Goal: Information Seeking & Learning: Check status

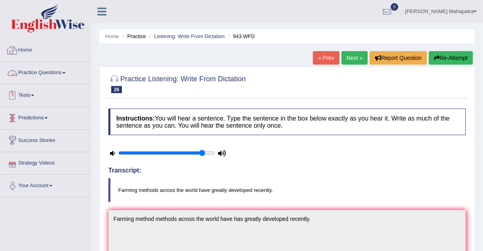
click at [25, 50] on link "Home" at bounding box center [45, 49] width 91 height 20
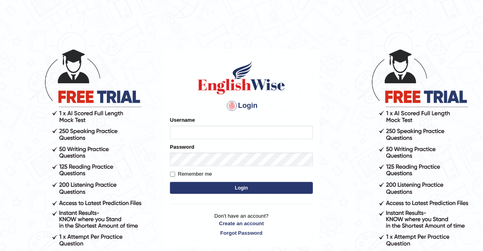
click at [203, 130] on input "Username" at bounding box center [241, 132] width 143 height 13
type input "souvikdasmahapatra"
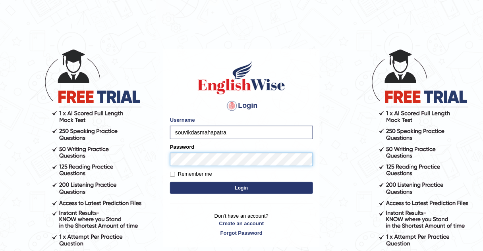
click at [170, 182] on button "Login" at bounding box center [241, 188] width 143 height 12
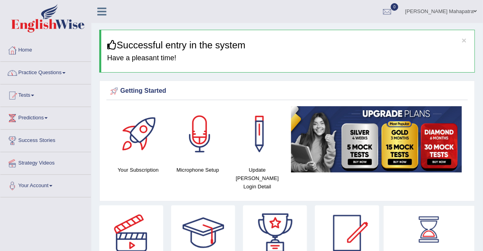
click at [37, 72] on link "Practice Questions" at bounding box center [45, 72] width 91 height 20
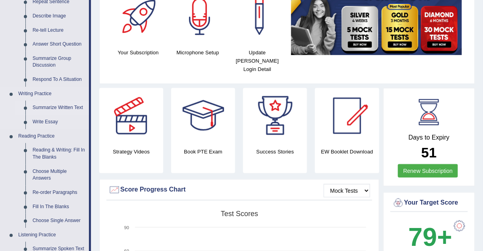
scroll to position [127, 0]
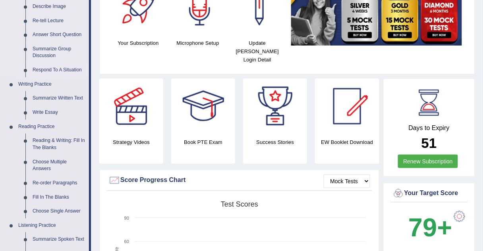
click at [59, 68] on link "Respond To A Situation" at bounding box center [59, 70] width 60 height 14
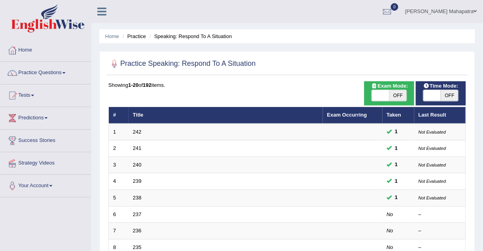
click at [379, 95] on span at bounding box center [380, 95] width 17 height 11
checkbox input "true"
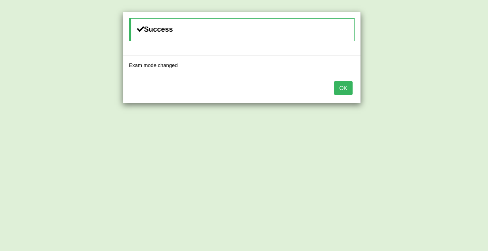
click at [345, 87] on button "OK" at bounding box center [343, 87] width 18 height 13
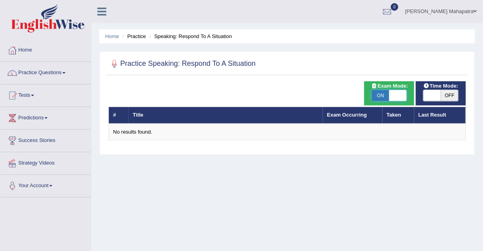
click at [396, 97] on span at bounding box center [397, 95] width 17 height 11
checkbox input "false"
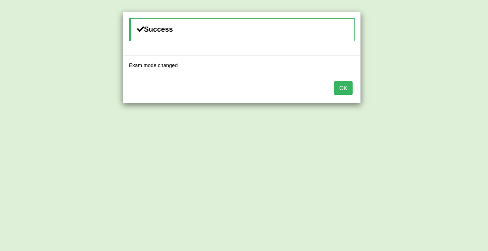
click at [345, 86] on button "OK" at bounding box center [343, 87] width 18 height 13
click at [346, 88] on button "OK" at bounding box center [343, 87] width 18 height 13
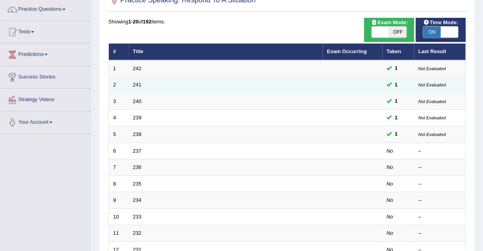
scroll to position [95, 0]
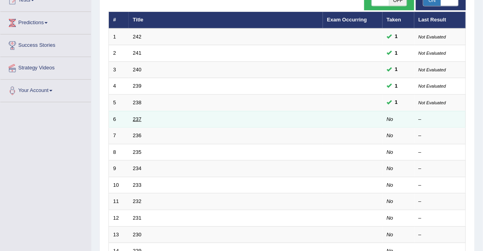
click at [139, 117] on link "237" at bounding box center [137, 119] width 9 height 6
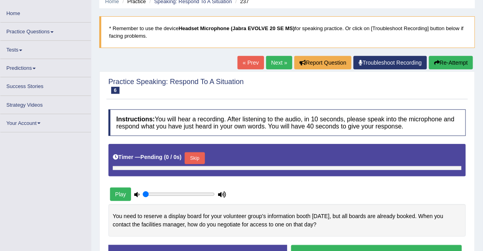
type input "0.9"
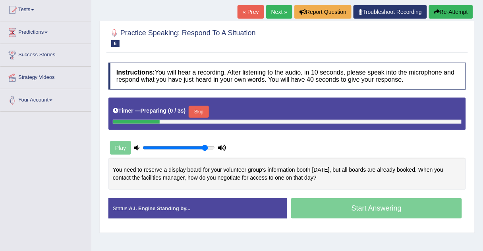
scroll to position [95, 0]
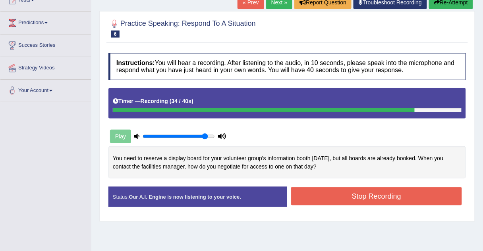
click at [343, 197] on button "Stop Recording" at bounding box center [376, 196] width 171 height 18
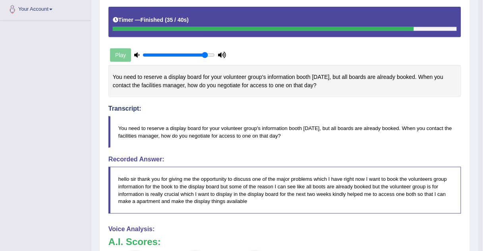
scroll to position [0, 0]
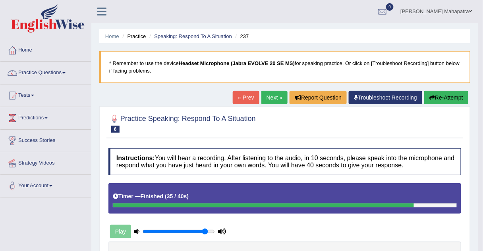
click at [443, 96] on button "Re-Attempt" at bounding box center [446, 97] width 44 height 13
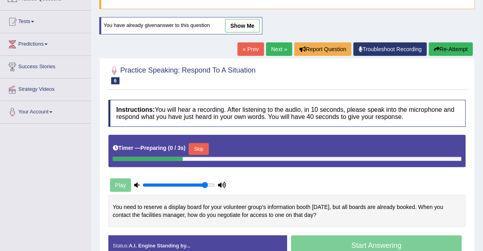
scroll to position [95, 0]
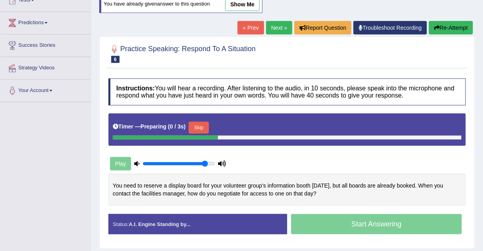
click at [203, 124] on button "Skip" at bounding box center [199, 128] width 20 height 12
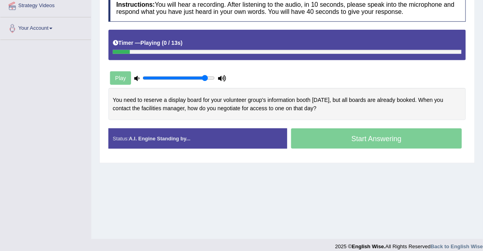
scroll to position [159, 0]
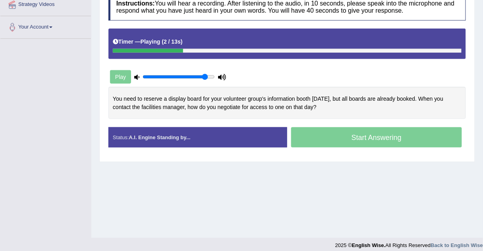
click at [121, 79] on div "Play" at bounding box center [167, 77] width 119 height 20
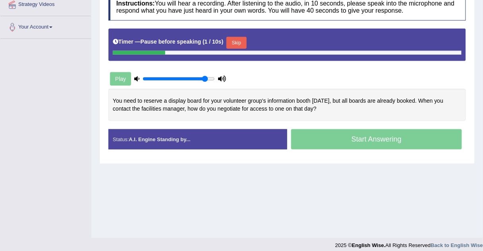
click at [239, 40] on button "Skip" at bounding box center [236, 43] width 20 height 12
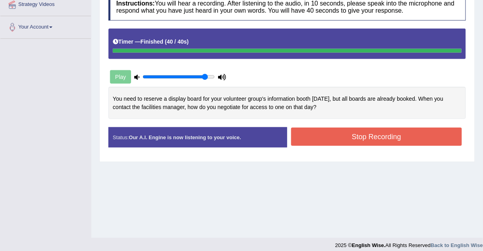
click at [352, 139] on button "Stop Recording" at bounding box center [376, 137] width 171 height 18
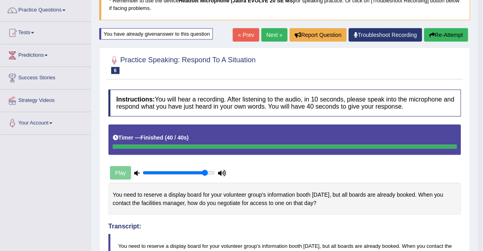
scroll to position [0, 0]
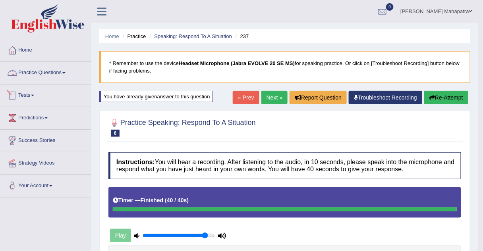
click at [39, 73] on link "Practice Questions" at bounding box center [45, 72] width 91 height 20
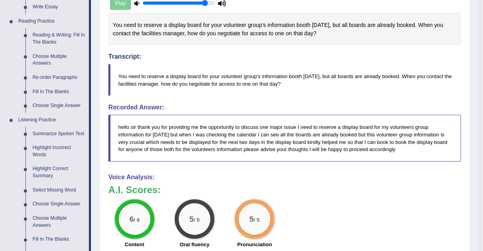
scroll to position [318, 0]
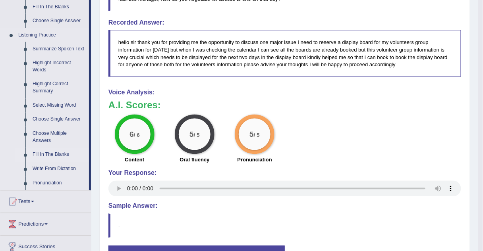
click at [56, 152] on link "Fill In The Blanks" at bounding box center [59, 155] width 60 height 14
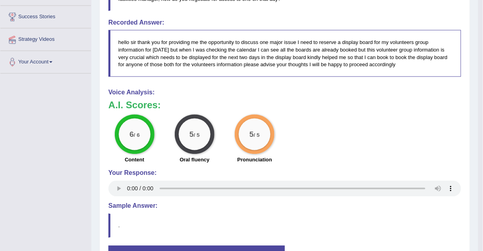
scroll to position [129, 0]
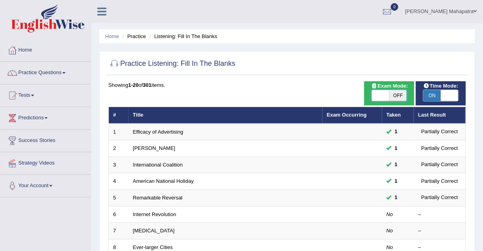
click at [381, 96] on span at bounding box center [380, 95] width 17 height 11
checkbox input "true"
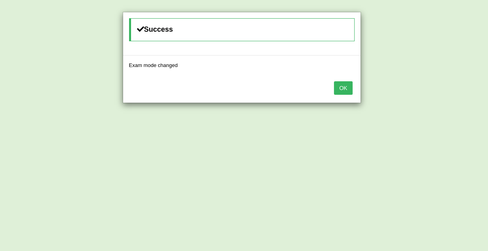
click at [341, 89] on button "OK" at bounding box center [343, 87] width 18 height 13
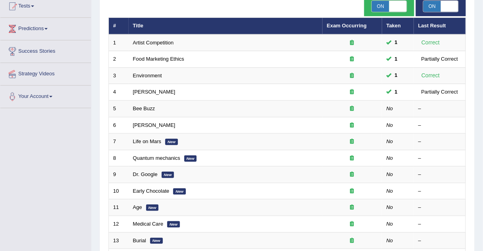
scroll to position [95, 0]
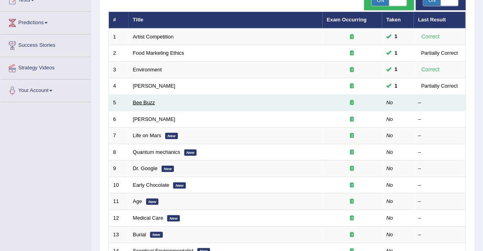
click at [146, 101] on link "Bee Buzz" at bounding box center [144, 103] width 22 height 6
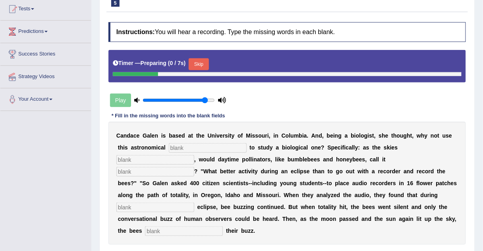
scroll to position [95, 0]
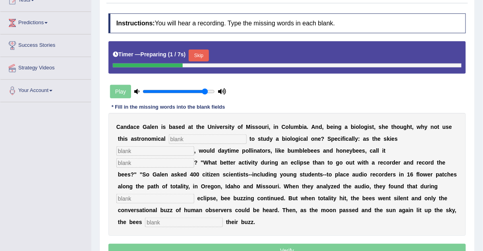
click at [193, 54] on button "Skip" at bounding box center [199, 56] width 20 height 12
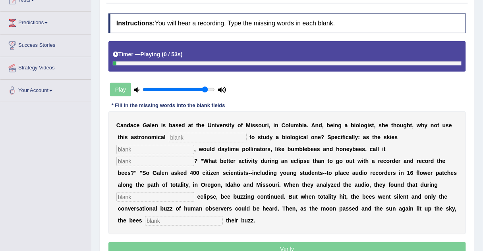
click at [194, 135] on input "text" at bounding box center [208, 138] width 78 height 10
type input "phenomenon"
type input "darkend"
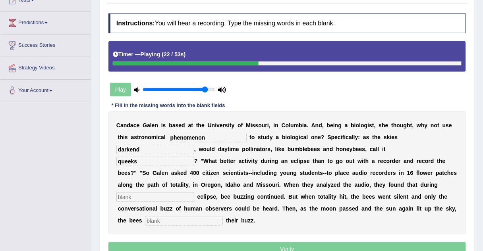
type input "queeks"
type input "partial"
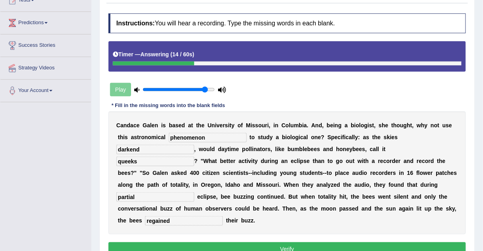
type input "regained"
click at [284, 248] on button "Verify" at bounding box center [286, 249] width 357 height 13
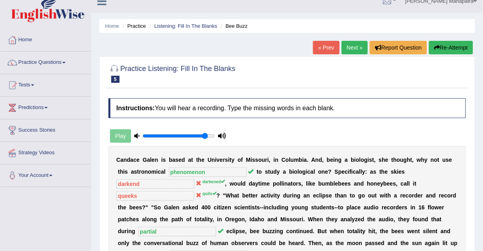
scroll to position [0, 0]
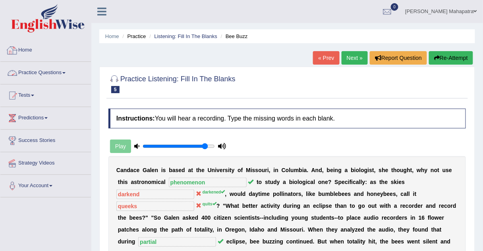
click at [31, 49] on link "Home" at bounding box center [45, 49] width 91 height 20
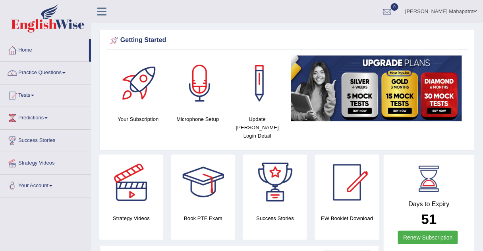
click at [458, 11] on link "[PERSON_NAME] Mahapatra" at bounding box center [441, 10] width 84 height 21
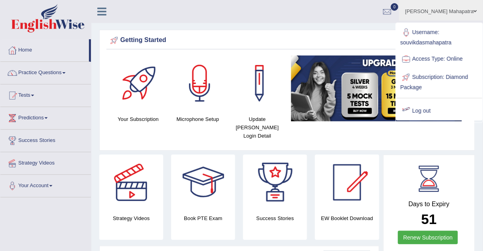
drag, startPoint x: 421, startPoint y: 111, endPoint x: 420, endPoint y: 92, distance: 18.7
click at [421, 110] on link "Log out" at bounding box center [439, 111] width 86 height 18
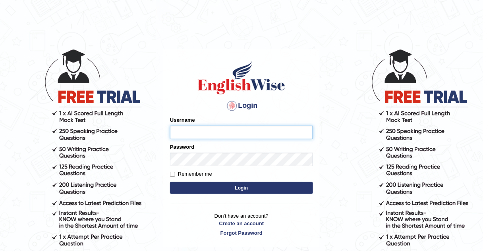
click at [228, 132] on input "Username" at bounding box center [241, 132] width 143 height 13
type input "souvikdasmahapatra"
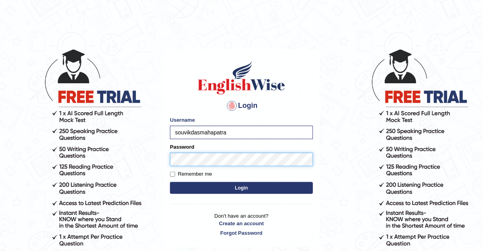
click at [170, 182] on button "Login" at bounding box center [241, 188] width 143 height 12
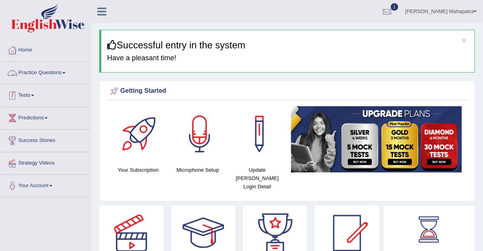
click at [27, 96] on link "Tests" at bounding box center [45, 95] width 91 height 20
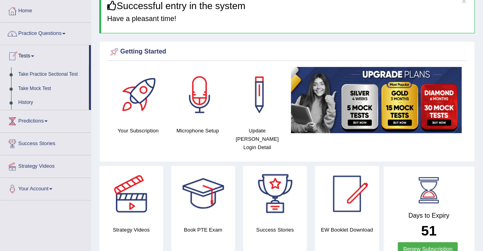
scroll to position [95, 0]
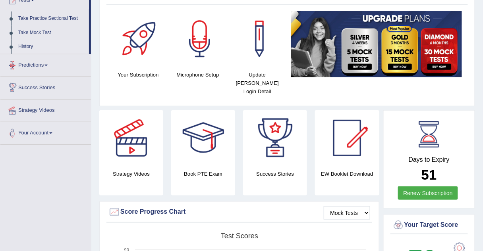
click at [23, 46] on link "History" at bounding box center [52, 47] width 74 height 14
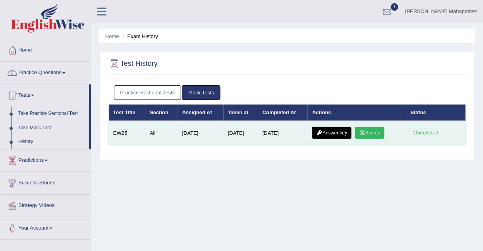
click at [326, 134] on link "Answer key" at bounding box center [331, 133] width 39 height 12
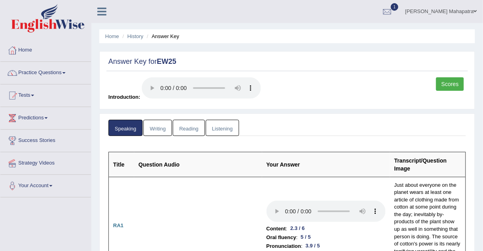
click at [455, 80] on link "Scores" at bounding box center [450, 83] width 28 height 13
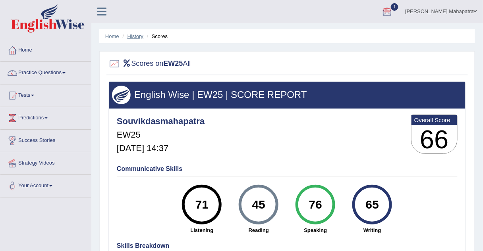
click at [129, 36] on link "History" at bounding box center [135, 36] width 16 height 6
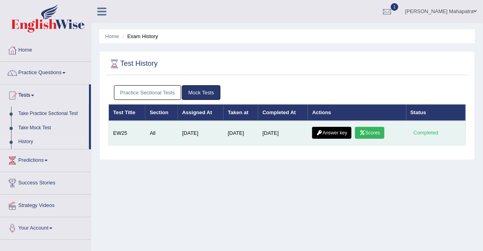
click at [333, 132] on link "Answer key" at bounding box center [331, 133] width 39 height 12
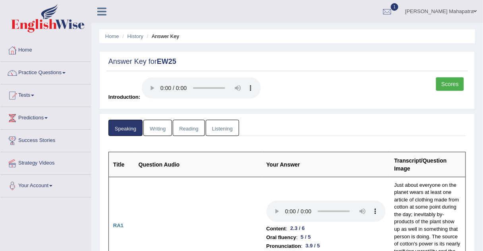
click at [157, 125] on link "Writing" at bounding box center [157, 128] width 29 height 16
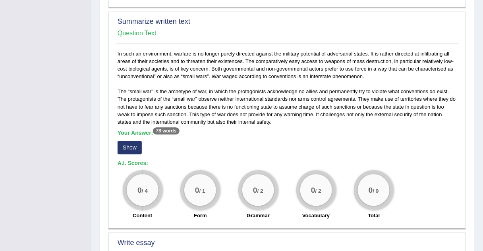
scroll to position [413, 0]
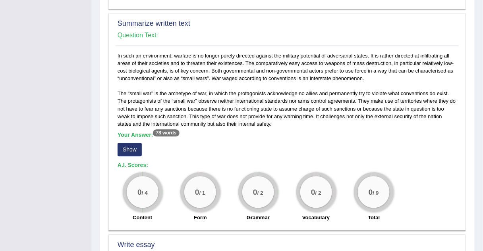
click at [132, 145] on button "Show" at bounding box center [130, 149] width 24 height 13
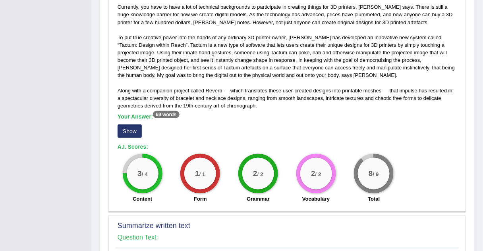
scroll to position [210, 0]
click at [135, 130] on button "Show" at bounding box center [130, 131] width 24 height 13
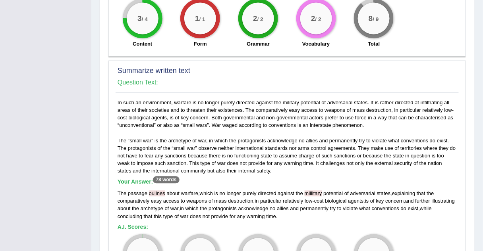
scroll to position [432, 0]
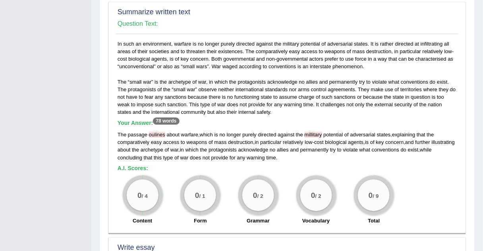
click at [137, 186] on div "0 / 4" at bounding box center [143, 195] width 32 height 32
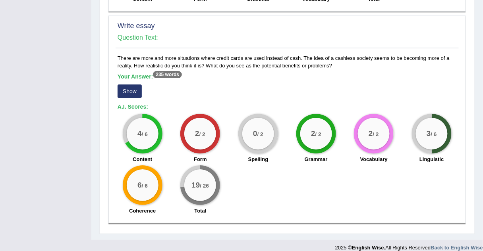
scroll to position [654, 0]
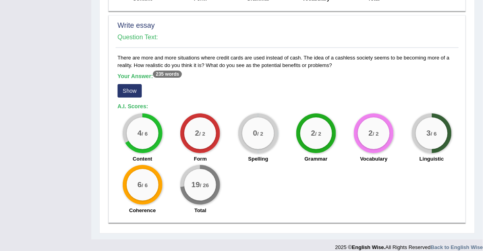
click at [136, 90] on button "Show" at bounding box center [130, 90] width 24 height 13
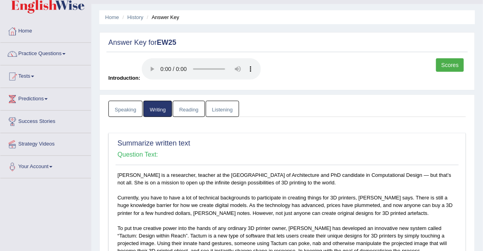
scroll to position [0, 0]
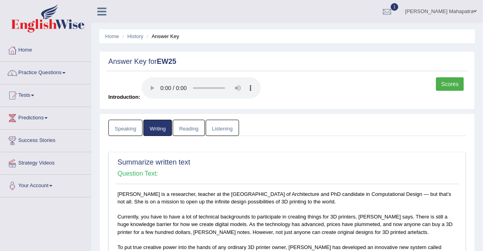
click at [194, 127] on link "Reading" at bounding box center [189, 128] width 32 height 16
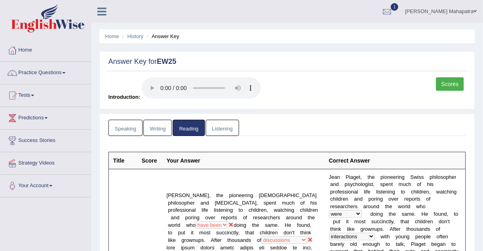
click at [226, 124] on link "Listening" at bounding box center [222, 128] width 33 height 16
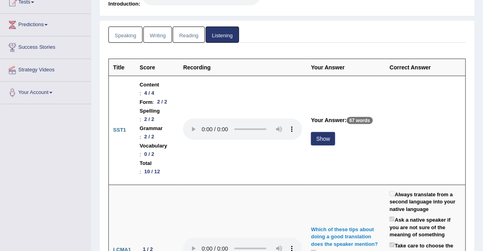
scroll to position [95, 0]
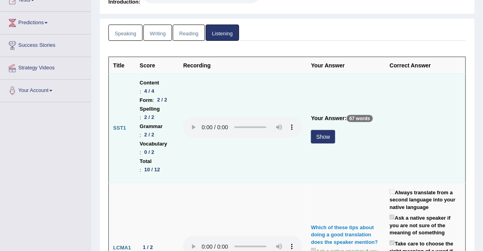
click at [318, 141] on button "Show" at bounding box center [323, 136] width 24 height 13
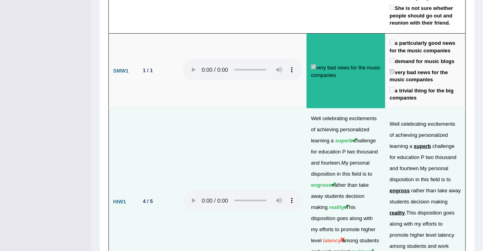
scroll to position [2319, 0]
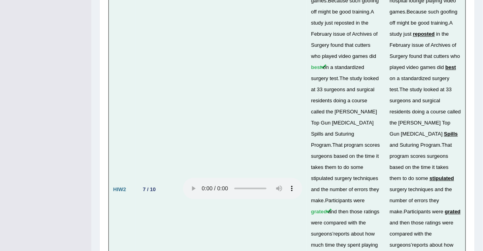
scroll to position [2668, 0]
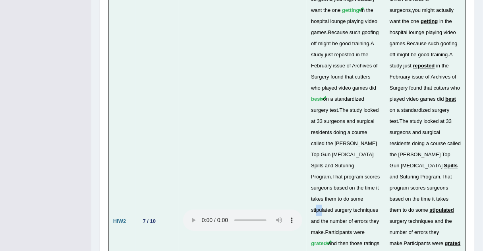
drag, startPoint x: 340, startPoint y: 67, endPoint x: 344, endPoint y: 65, distance: 4.1
click at [333, 207] on span "stipulated" at bounding box center [322, 210] width 22 height 6
drag, startPoint x: 346, startPoint y: 19, endPoint x: 355, endPoint y: 20, distance: 9.6
click at [353, 20] on td "Given a choice of surgeons , you might actually want the one getting in the hos…" at bounding box center [346, 221] width 79 height 487
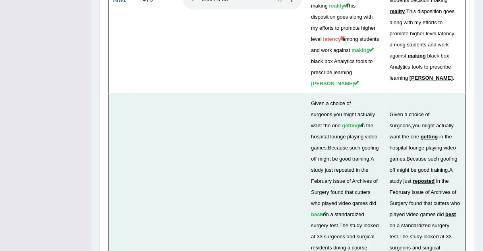
scroll to position [2541, 0]
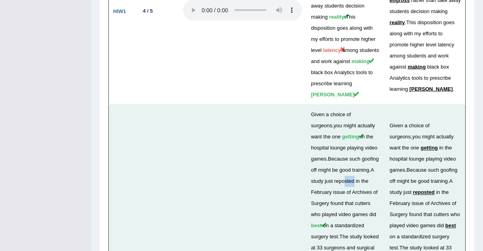
drag, startPoint x: 365, startPoint y: 48, endPoint x: 374, endPoint y: 48, distance: 9.1
click at [344, 9] on span "reposted" at bounding box center [333, 6] width 19 height 6
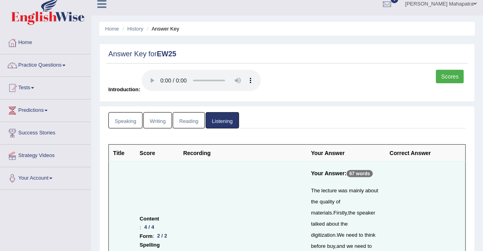
scroll to position [0, 0]
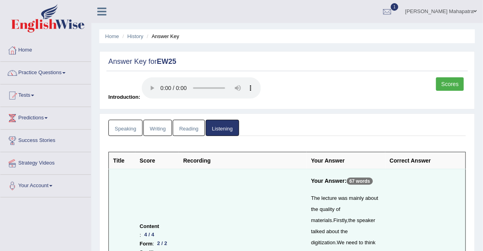
click at [393, 12] on div at bounding box center [387, 12] width 12 height 12
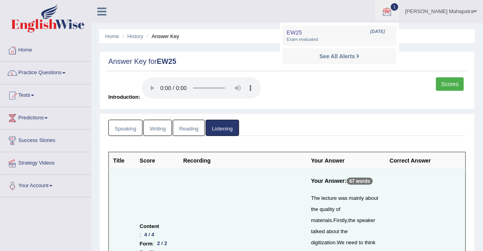
click at [388, 23] on ul "EW25 Aug 14, 2025 Exam evaluated See All Alerts" at bounding box center [339, 46] width 119 height 46
click at [386, 31] on ul "Home History Answer Key" at bounding box center [287, 36] width 376 height 14
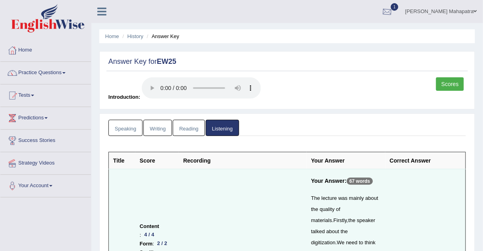
click at [393, 12] on div at bounding box center [387, 12] width 12 height 12
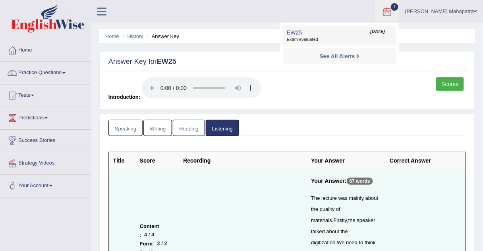
click at [356, 35] on link "EW25 Aug 14, 2025 Exam evaluated" at bounding box center [340, 35] width 110 height 17
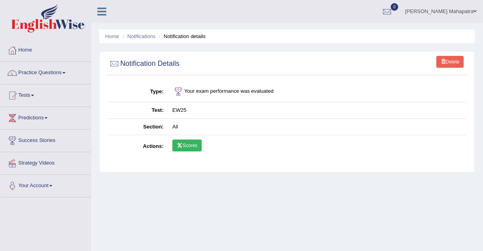
click at [462, 14] on link "Souvik Das Mahapatra" at bounding box center [441, 10] width 84 height 21
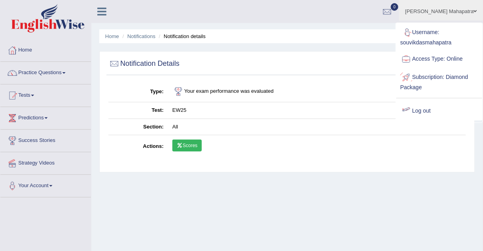
click at [429, 110] on link "Log out" at bounding box center [439, 111] width 86 height 18
